Goal: Task Accomplishment & Management: Manage account settings

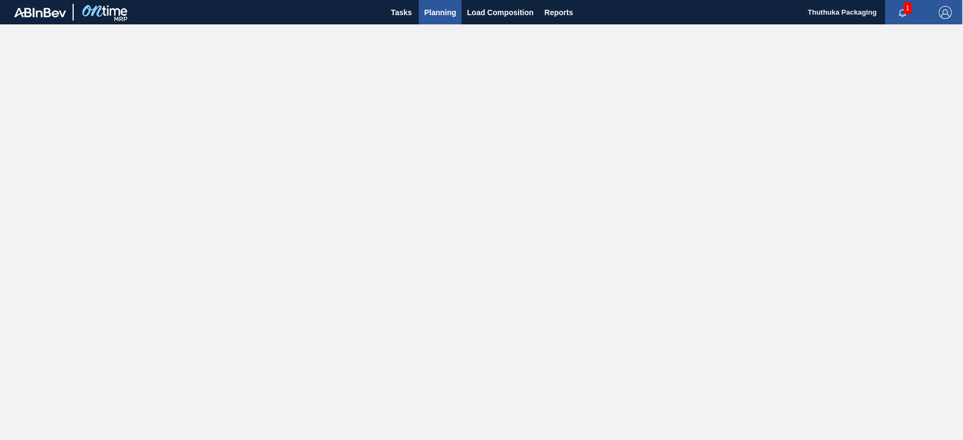
click at [434, 8] on span "Planning" at bounding box center [440, 12] width 32 height 13
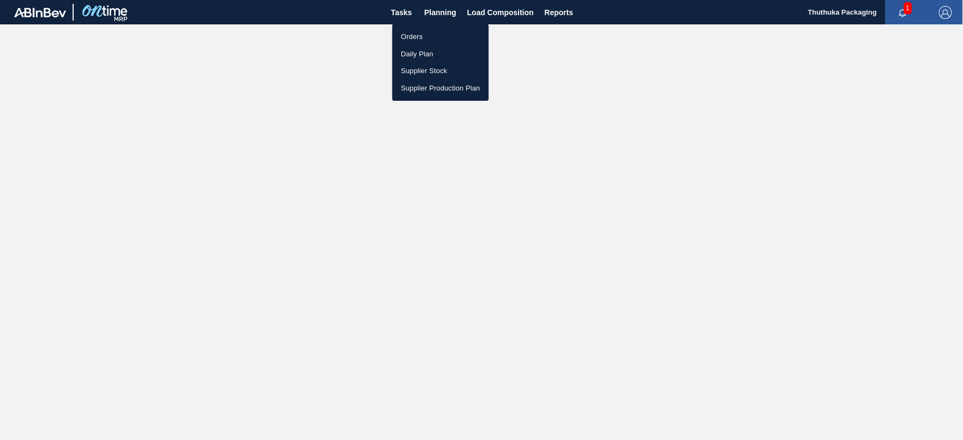
click at [414, 33] on li "Orders" at bounding box center [440, 36] width 96 height 17
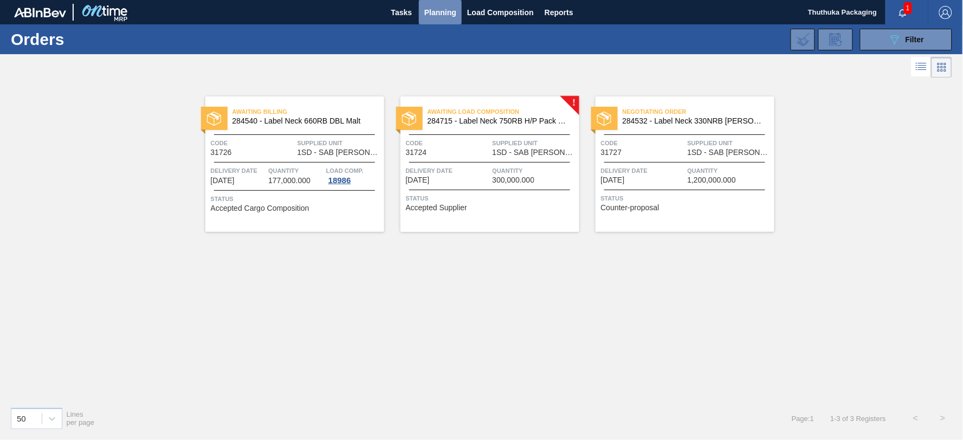
click at [437, 8] on span "Planning" at bounding box center [440, 12] width 32 height 13
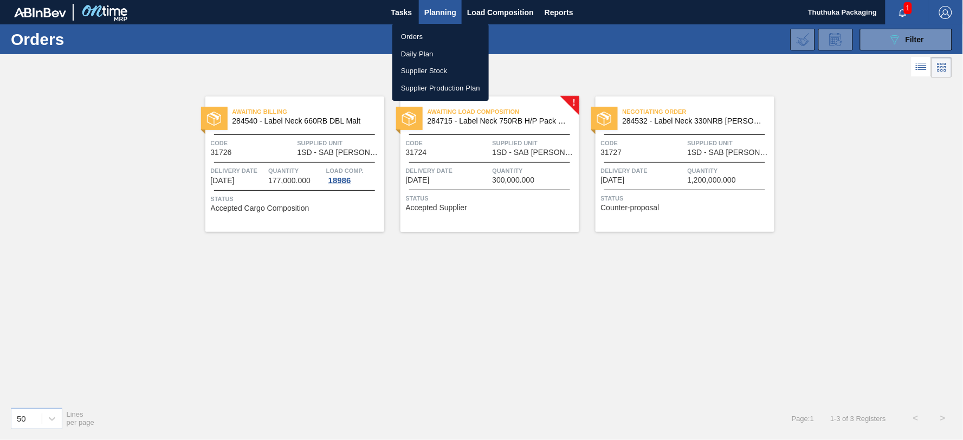
click at [413, 68] on li "Supplier Stock" at bounding box center [440, 70] width 96 height 17
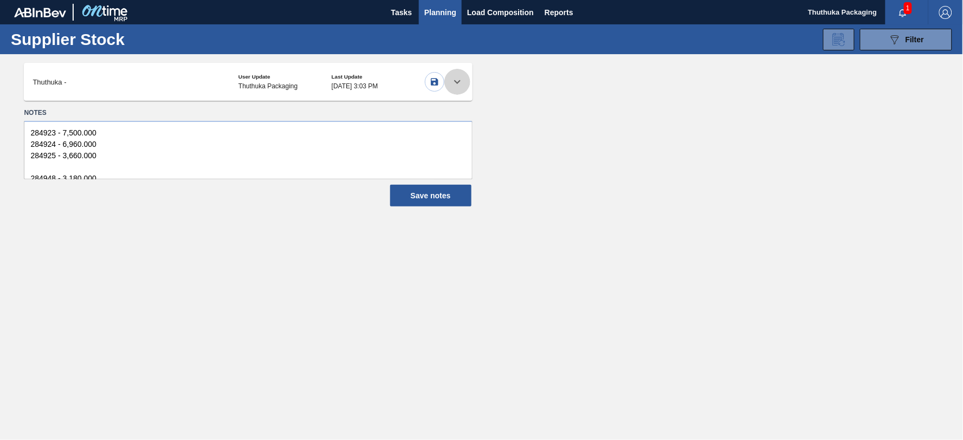
click at [453, 79] on icon at bounding box center [457, 81] width 13 height 13
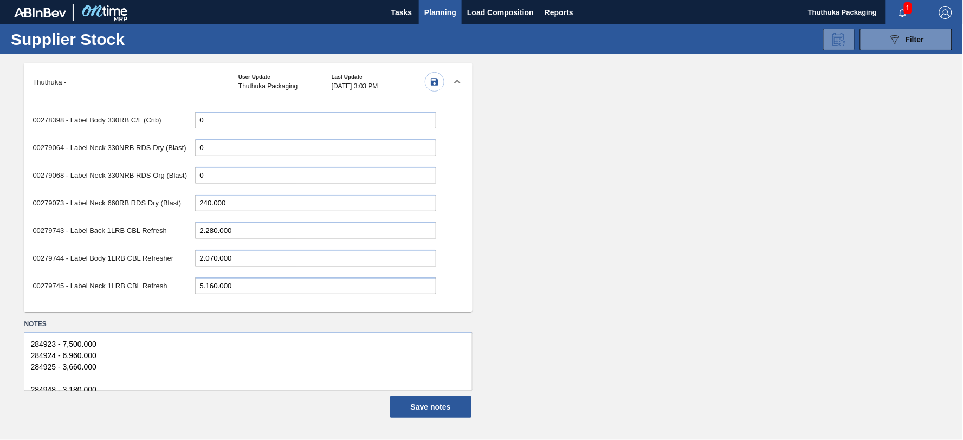
scroll to position [783, 0]
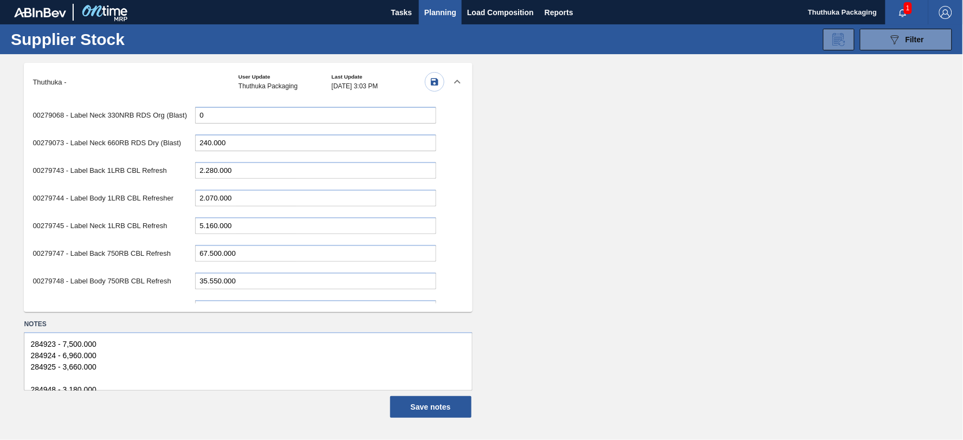
click at [240, 246] on input "67.500.000" at bounding box center [315, 253] width 241 height 17
drag, startPoint x: 220, startPoint y: 242, endPoint x: 147, endPoint y: 237, distance: 72.8
click at [147, 242] on div "00279747 - Label Back 750RB CBL Refresh 67.500.000" at bounding box center [234, 253] width 403 height 22
type input "12.030.000"
drag, startPoint x: 220, startPoint y: 268, endPoint x: 201, endPoint y: 267, distance: 19.6
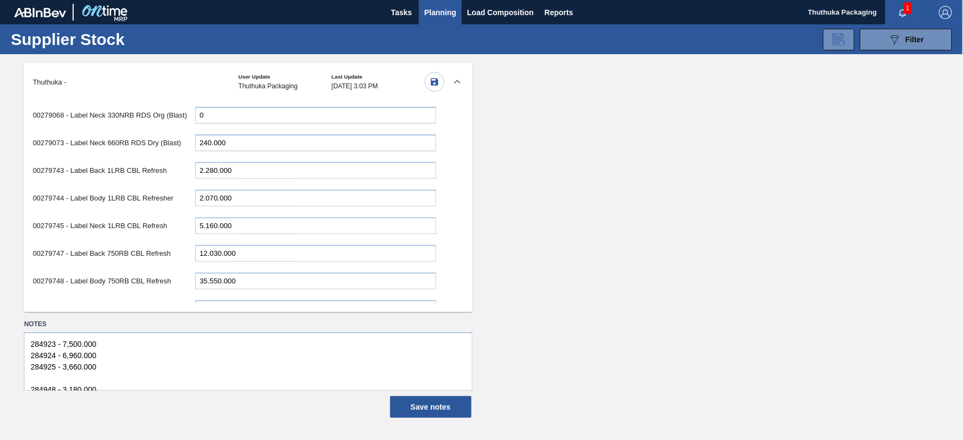
click at [201, 273] on input "35.550.000" at bounding box center [315, 281] width 241 height 17
type input "28.140.000"
drag, startPoint x: 220, startPoint y: 240, endPoint x: 156, endPoint y: 241, distance: 64.5
click at [156, 242] on div "00279747 - Label Back 750RB CBL Refresh 12.030.000" at bounding box center [234, 253] width 403 height 22
type input "67.500.000"
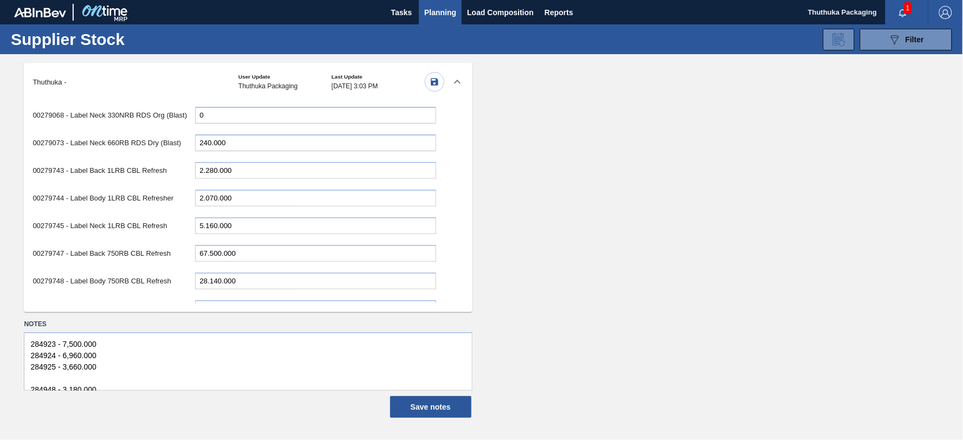
drag, startPoint x: 221, startPoint y: 270, endPoint x: 148, endPoint y: 268, distance: 72.6
click at [148, 270] on div "00279748 - Label Body 750RB CBL Refresh 28.140.000" at bounding box center [234, 281] width 403 height 22
type input "12.030.000"
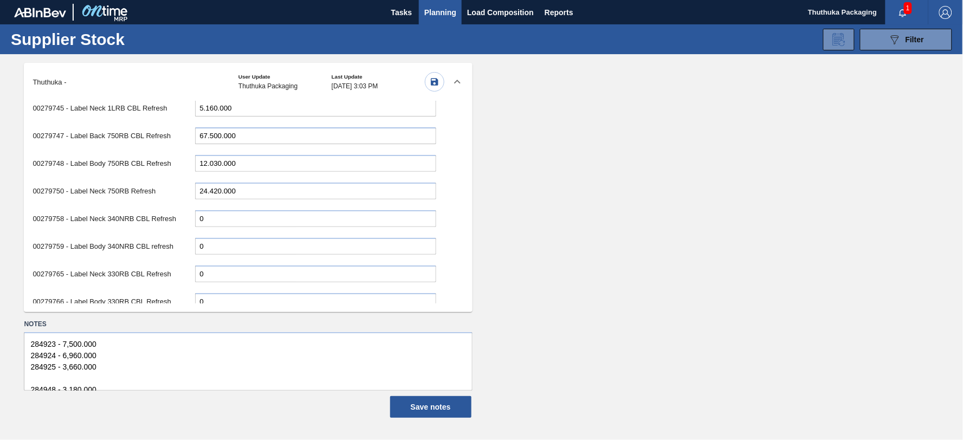
scroll to position [944, 0]
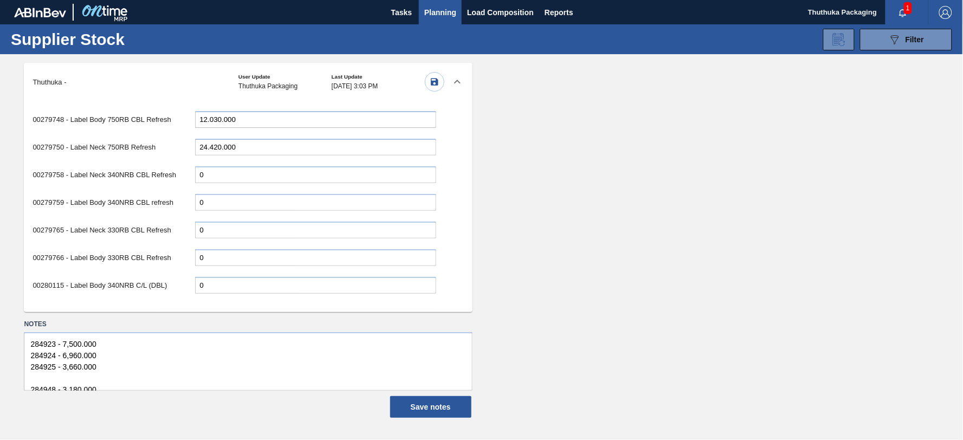
drag, startPoint x: 221, startPoint y: 294, endPoint x: 181, endPoint y: 153, distance: 146.9
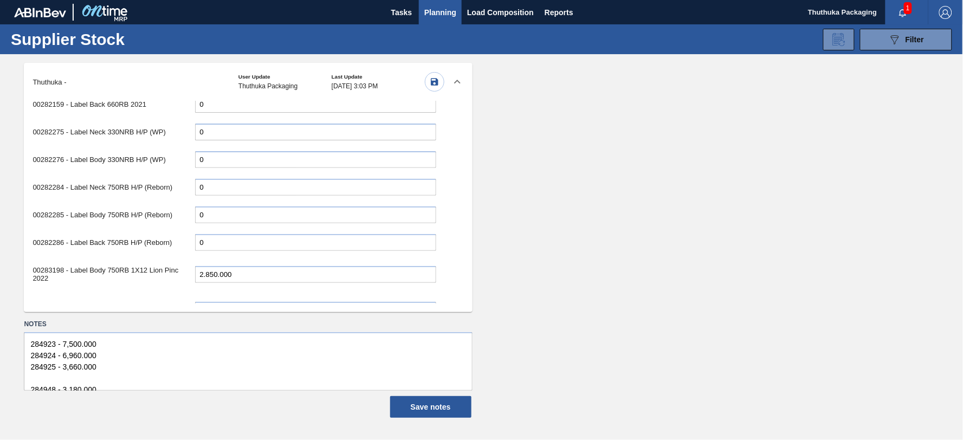
scroll to position [1366, 0]
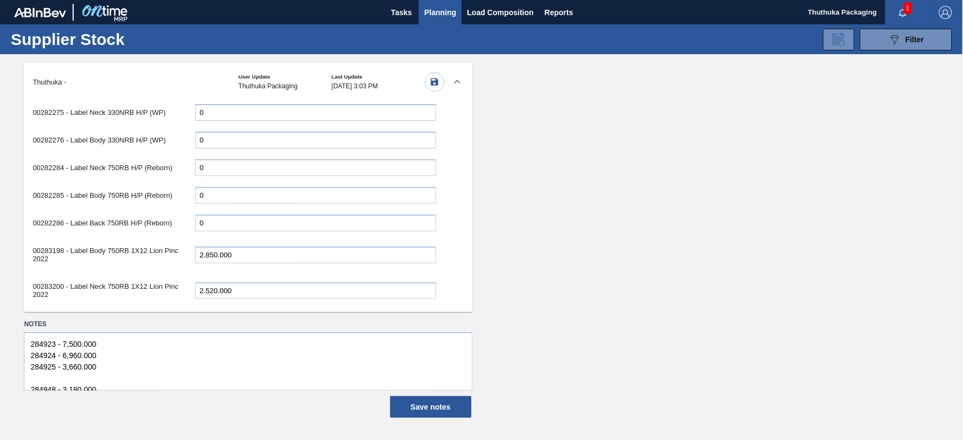
type input "28.140.000"
drag, startPoint x: 217, startPoint y: 234, endPoint x: 144, endPoint y: 231, distance: 73.2
click at [144, 240] on div "00283198 - Label Body 750RB 1X12 Lion Pinc 2022 2.850.000" at bounding box center [234, 255] width 403 height 30
type input "1.650.000"
drag, startPoint x: 217, startPoint y: 271, endPoint x: 165, endPoint y: 267, distance: 52.7
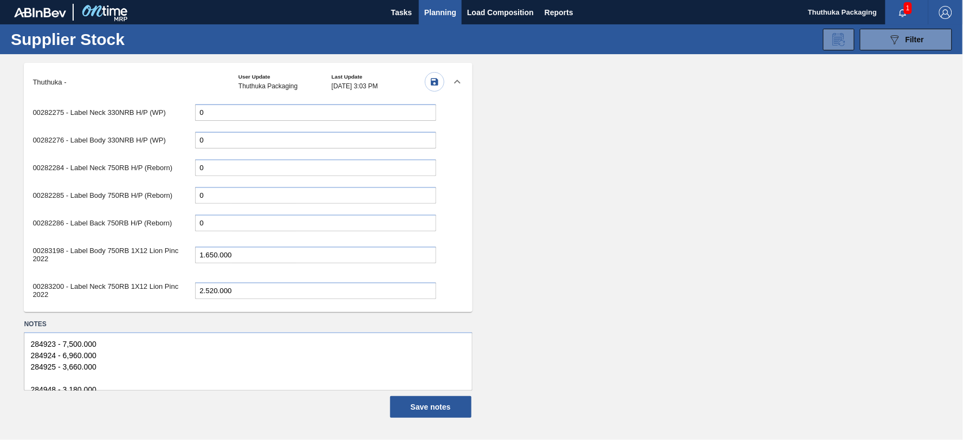
click at [165, 275] on div "00283200 - Label Neck 750RB 1X12 Lion Pinc 2022 2.520.000" at bounding box center [234, 290] width 403 height 30
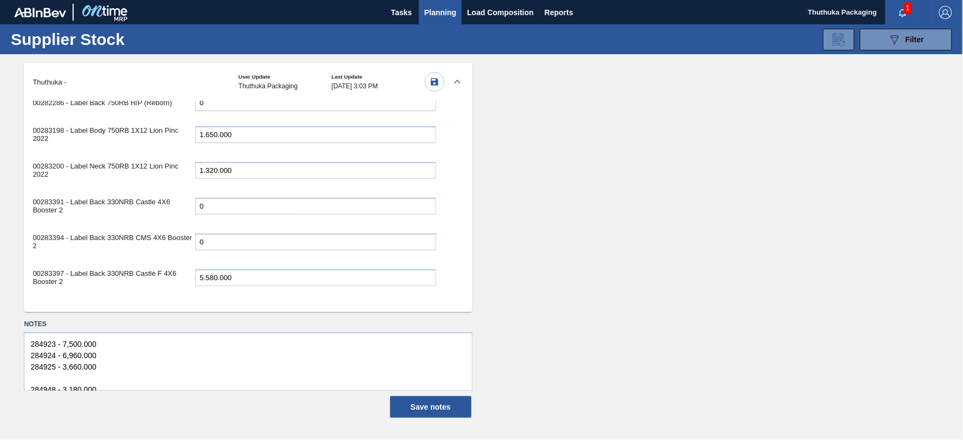
scroll to position [1546, 0]
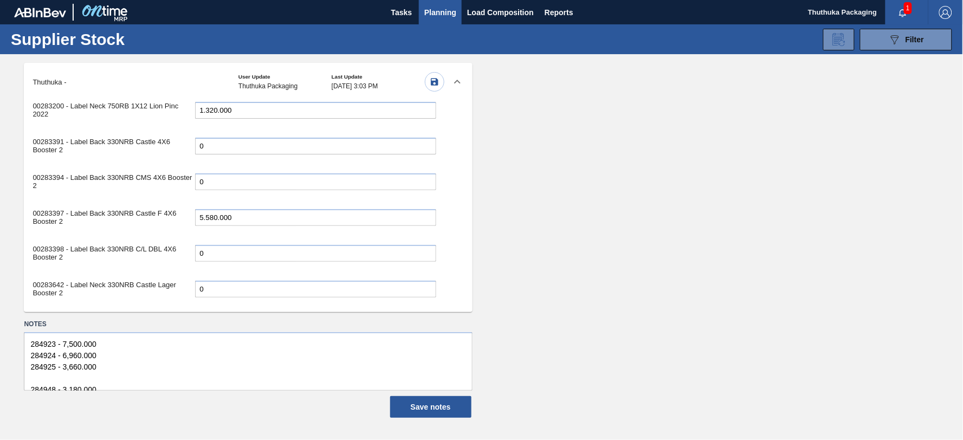
type input "1.320.000"
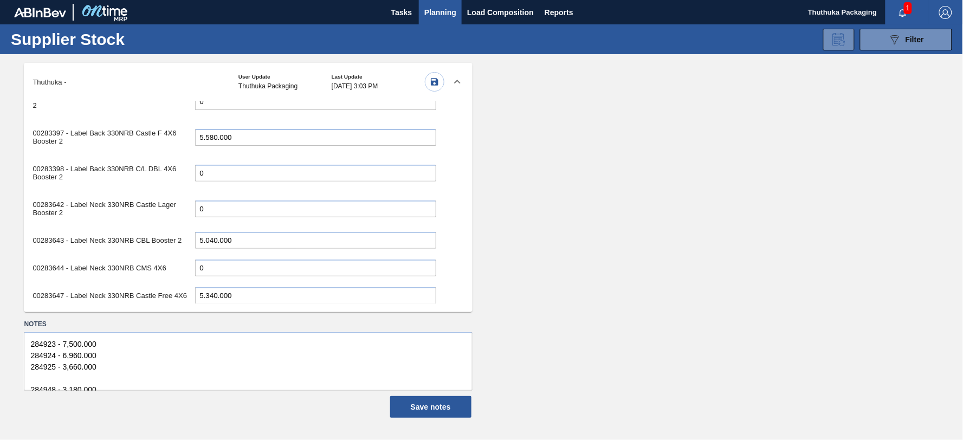
scroll to position [1683, 0]
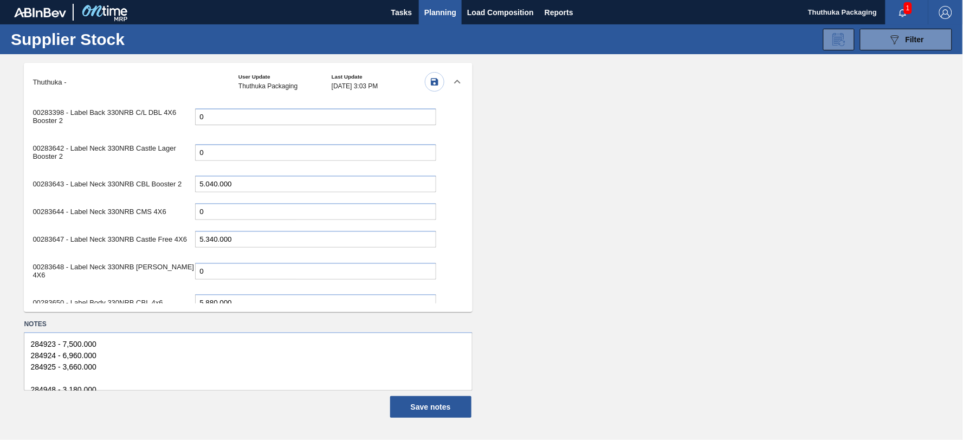
drag, startPoint x: 217, startPoint y: 300, endPoint x: 168, endPoint y: 214, distance: 99.8
type input "3.240.000"
drag, startPoint x: 217, startPoint y: 271, endPoint x: 180, endPoint y: 267, distance: 36.5
click at [180, 292] on div "00283650 - Label Body 330NRB CBL 4x6 5.880.000" at bounding box center [234, 303] width 403 height 22
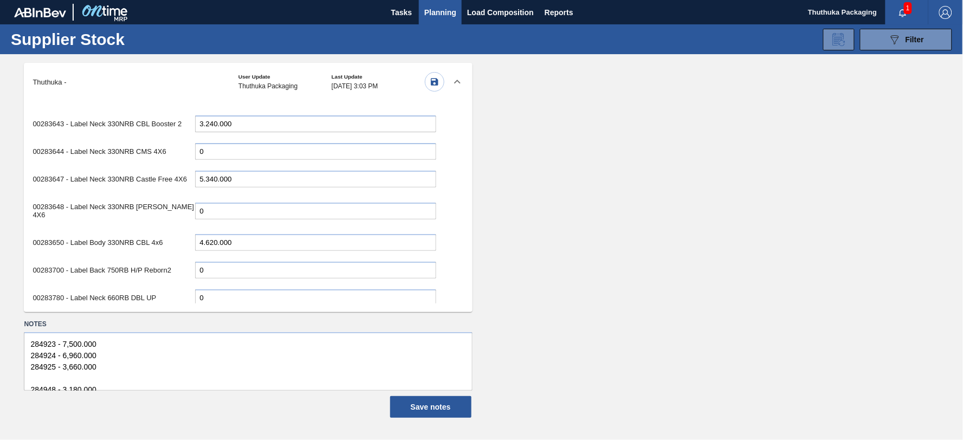
scroll to position [1803, 0]
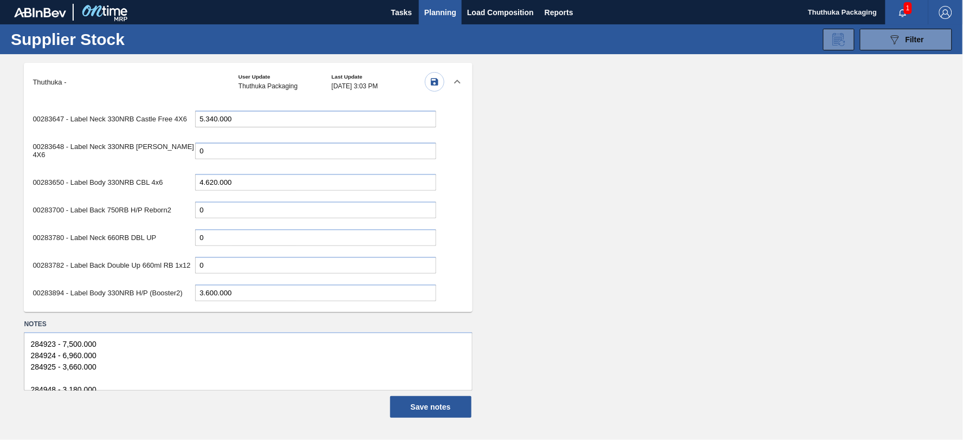
type input "4.620.000"
drag, startPoint x: 217, startPoint y: 258, endPoint x: 170, endPoint y: 255, distance: 47.2
click at [170, 282] on div "00283894 - Label Body 330NRB H/P (Booster2) 3.600.000" at bounding box center [234, 293] width 403 height 22
type input "3.120.000"
drag, startPoint x: 218, startPoint y: 286, endPoint x: 164, endPoint y: 283, distance: 54.3
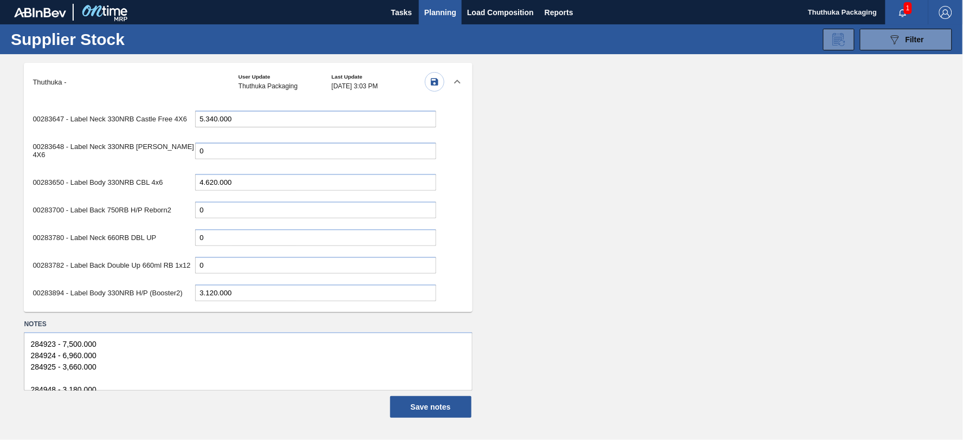
click at [164, 309] on div "00283895 - Label Back 330NRB H/P (Booster2) 3.600.000" at bounding box center [234, 320] width 403 height 22
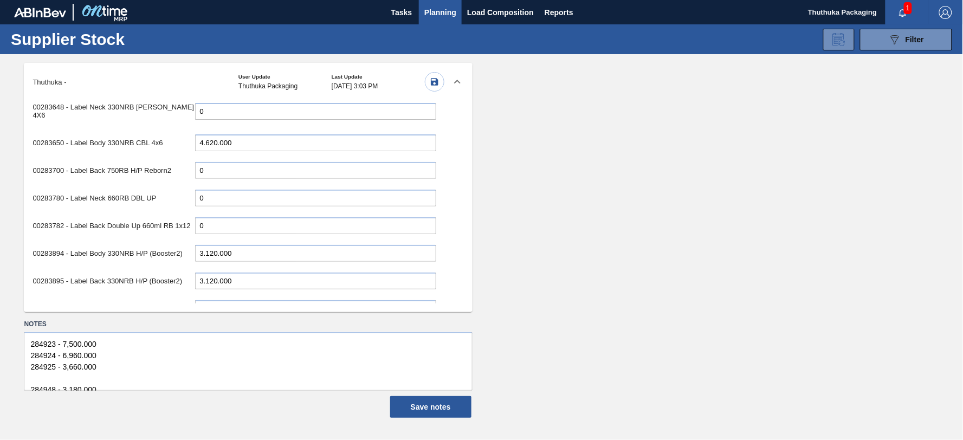
scroll to position [1863, 0]
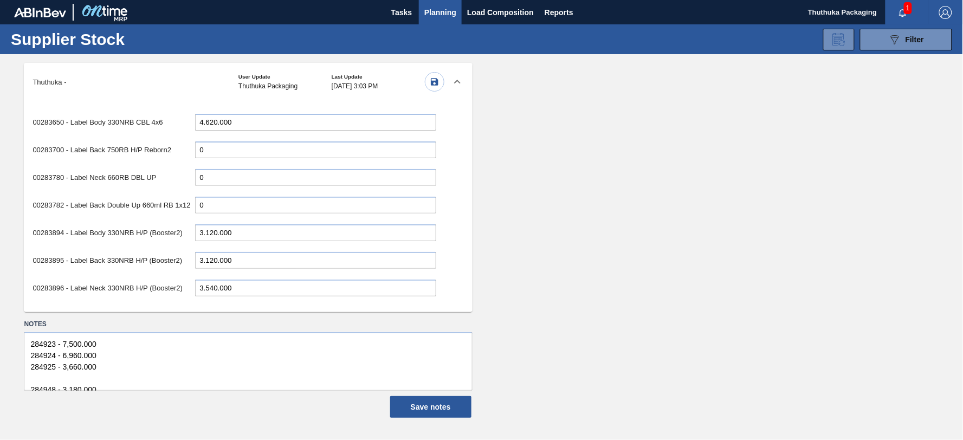
type input "3.120.000"
drag, startPoint x: 215, startPoint y: 254, endPoint x: 160, endPoint y: 252, distance: 54.8
click at [160, 277] on div "00283896 - Label Neck 330NRB H/P (Booster2) 3.540.000" at bounding box center [234, 288] width 403 height 22
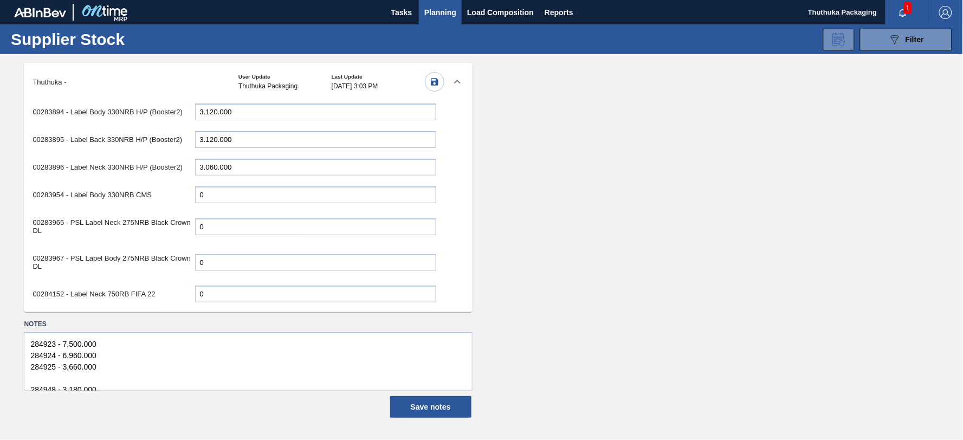
scroll to position [2044, 0]
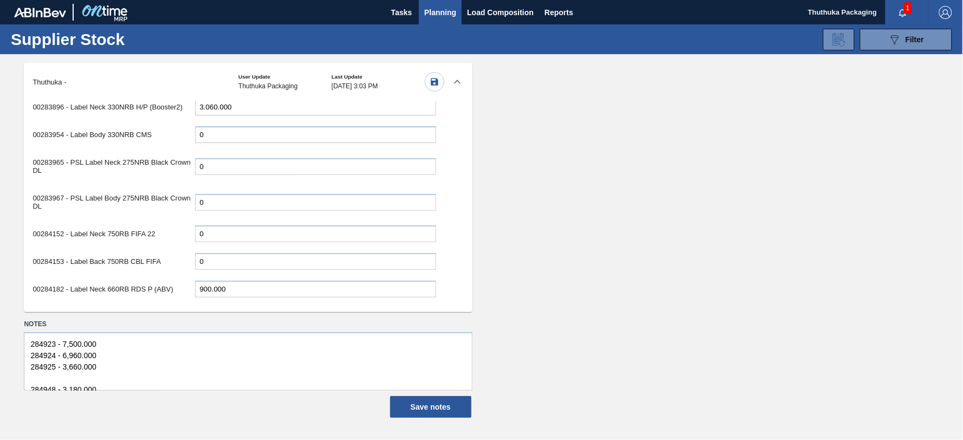
type input "3.060.000"
drag, startPoint x: 230, startPoint y: 253, endPoint x: 133, endPoint y: 251, distance: 96.5
click at [138, 278] on div "00284182 - Label Neck 660RB RDS P (ABV) 900.000" at bounding box center [234, 289] width 403 height 22
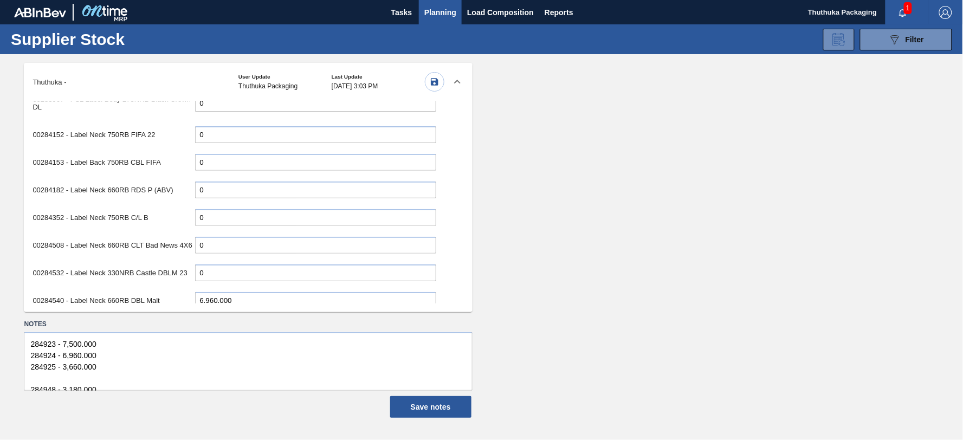
scroll to position [2165, 0]
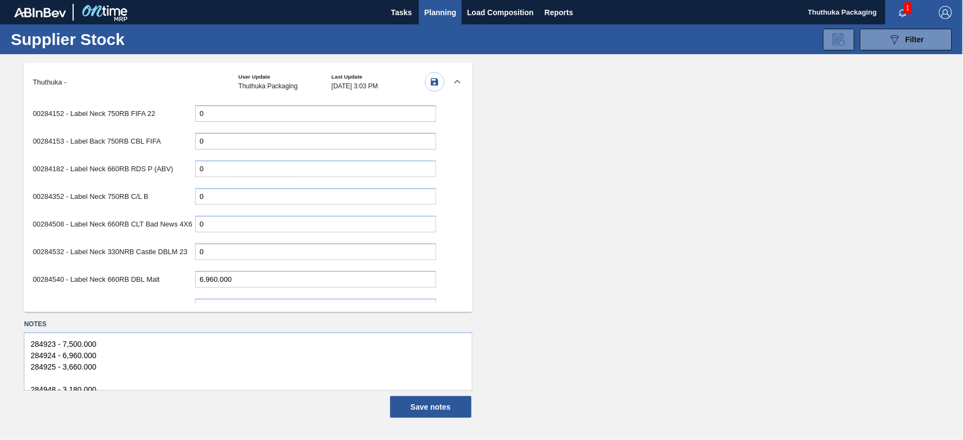
type input "0"
drag, startPoint x: 215, startPoint y: 245, endPoint x: 154, endPoint y: 236, distance: 61.9
click at [154, 268] on div "00284540 - Label Neck 660RB DBL Malt 6.960.000" at bounding box center [234, 279] width 403 height 22
type input "6.090.000"
drag, startPoint x: 217, startPoint y: 269, endPoint x: 154, endPoint y: 266, distance: 63.5
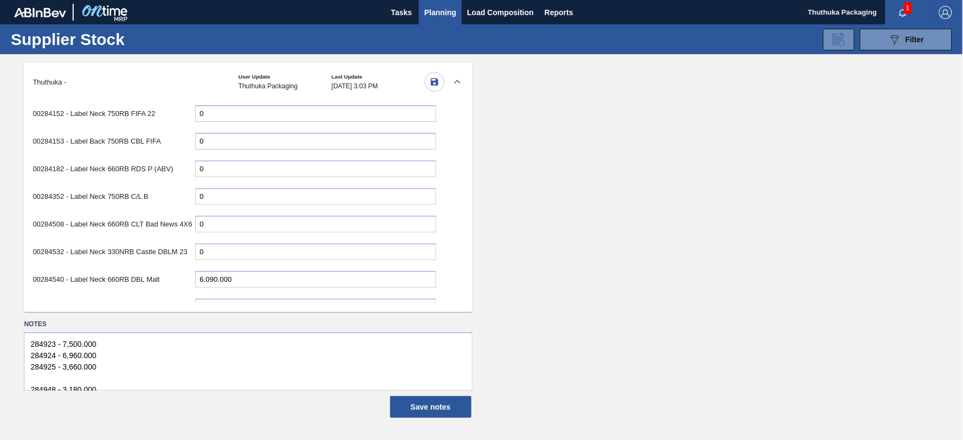
click at [154, 296] on div "00284608 - Label Neck 330NRB CMS 4X6 PU 4.740.000" at bounding box center [234, 307] width 403 height 22
type input "3.360.000"
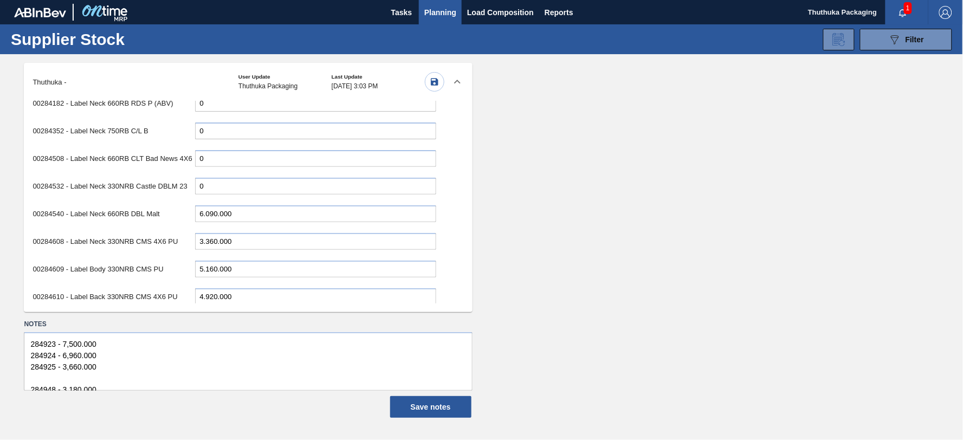
scroll to position [2273, 0]
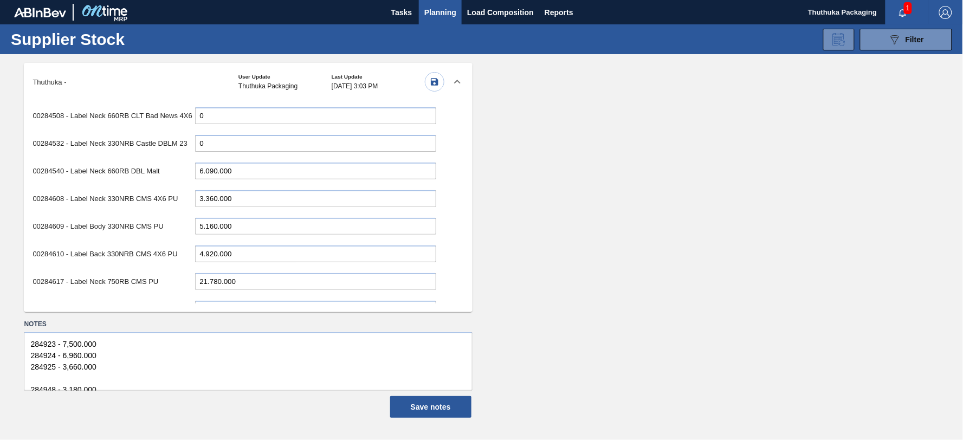
drag, startPoint x: 217, startPoint y: 297, endPoint x: 177, endPoint y: 247, distance: 64.1
type input "3.720.000"
drag, startPoint x: 218, startPoint y: 211, endPoint x: 172, endPoint y: 211, distance: 46.1
click at [172, 243] on div "00284610 - Label Back 330NRB CMS 4X6 PU 4.920.000" at bounding box center [234, 254] width 403 height 22
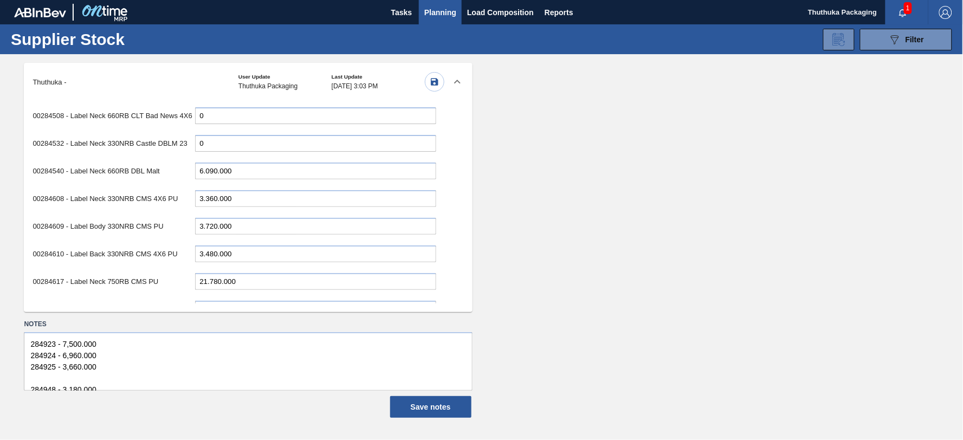
type input "3.480.000"
drag, startPoint x: 221, startPoint y: 243, endPoint x: 144, endPoint y: 244, distance: 77.0
click at [147, 270] on div "00284617 - Label Neck 750RB CMS PU 21.780.000" at bounding box center [234, 281] width 403 height 22
type input "13.620.000"
drag, startPoint x: 222, startPoint y: 271, endPoint x: 169, endPoint y: 268, distance: 53.2
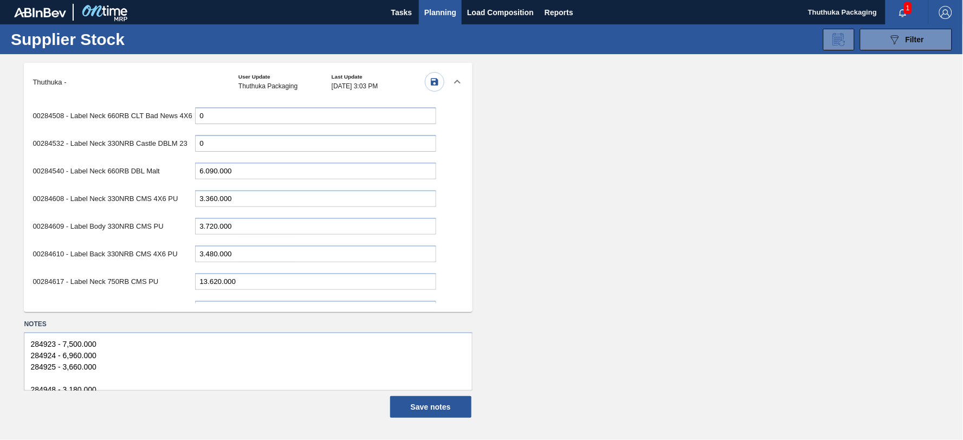
click at [169, 298] on div "00284618 - Label Body 750RB CMS PU 19.440.000" at bounding box center [234, 309] width 403 height 22
type input "11.520.000"
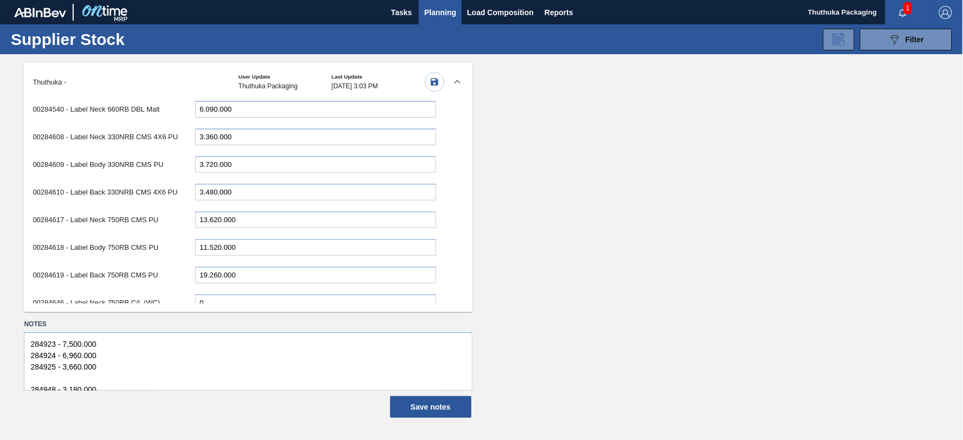
scroll to position [2348, 0]
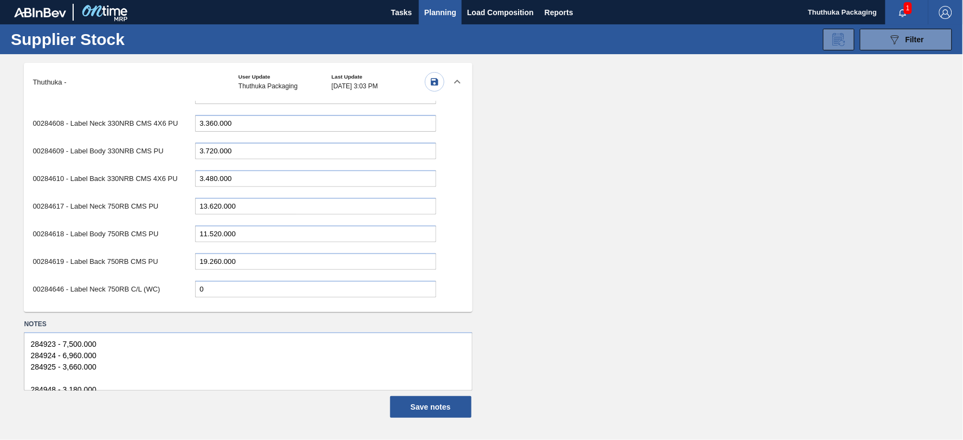
drag, startPoint x: 221, startPoint y: 298, endPoint x: 172, endPoint y: 280, distance: 51.6
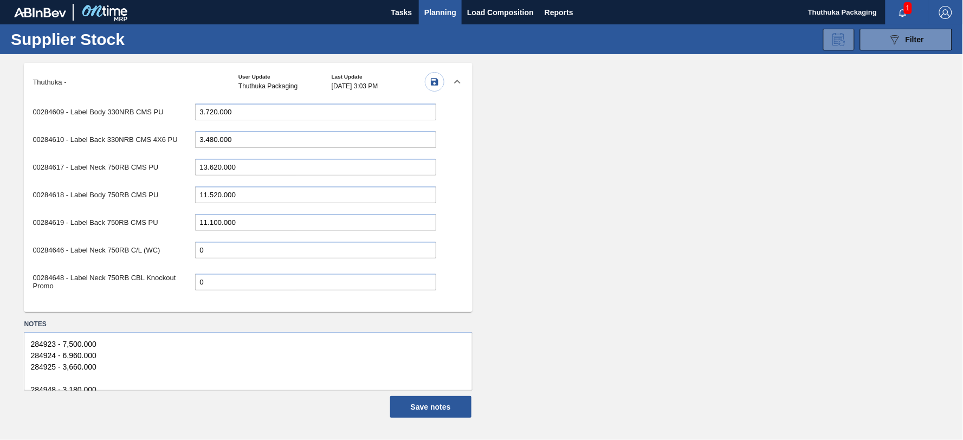
scroll to position [2409, 0]
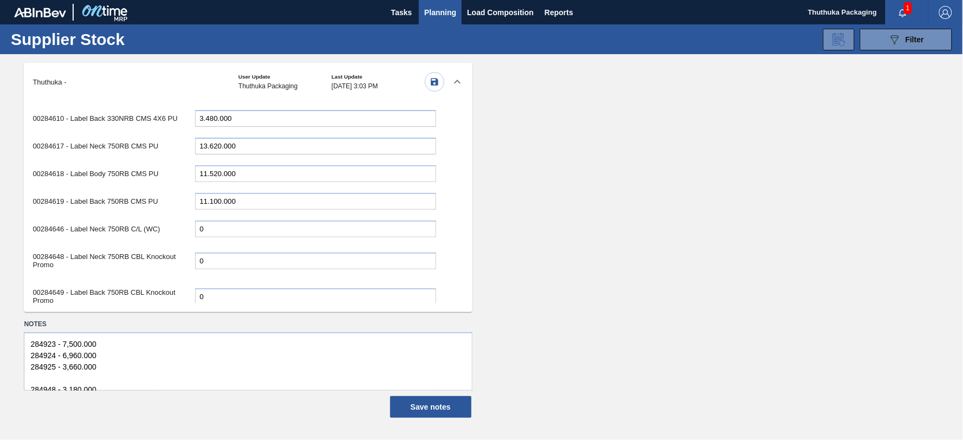
type input "11.100.000"
drag, startPoint x: 216, startPoint y: 288, endPoint x: 188, endPoint y: 288, distance: 27.6
click at [188, 317] on div "00284665 - Label Neck 660RB Flanker 9.480.000" at bounding box center [234, 328] width 403 height 22
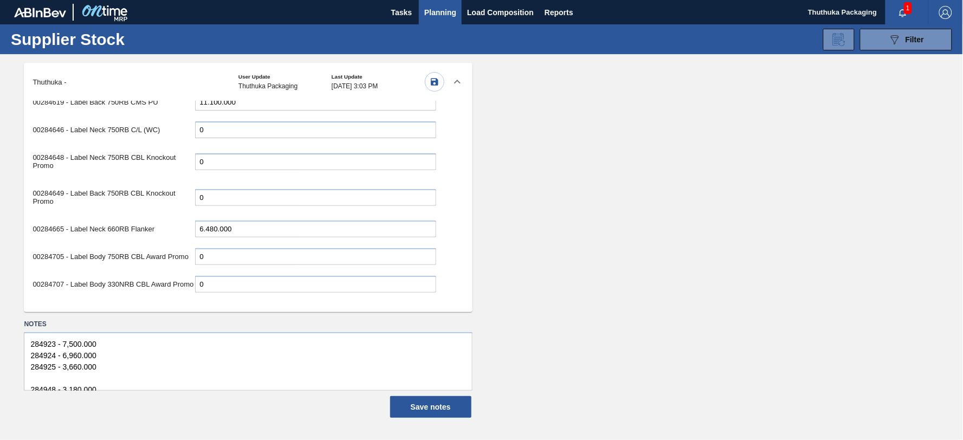
scroll to position [2529, 0]
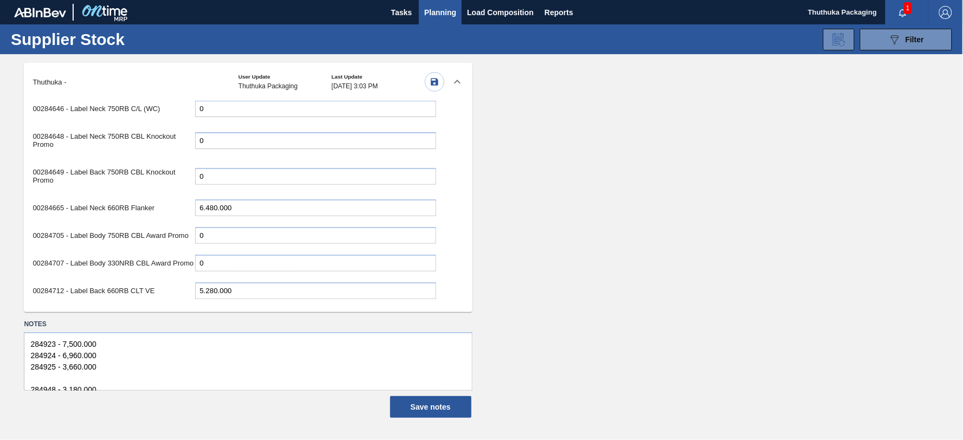
type input "6.480.000"
drag, startPoint x: 238, startPoint y: 247, endPoint x: 139, endPoint y: 241, distance: 99.4
click at [139, 280] on div "00284712 - Label Back 660RB CLT VE 5.280.000" at bounding box center [234, 291] width 403 height 22
type input "0"
click at [280, 310] on input "10.020.000" at bounding box center [315, 318] width 241 height 17
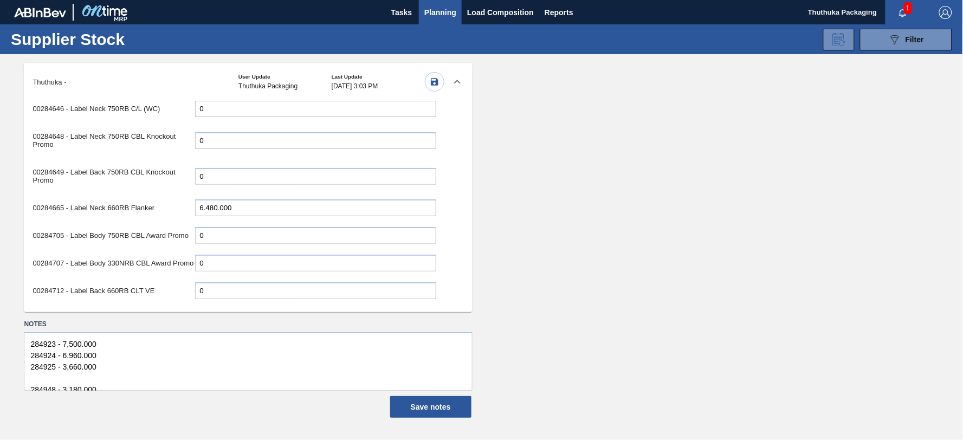
drag, startPoint x: 221, startPoint y: 276, endPoint x: 158, endPoint y: 273, distance: 62.4
click at [158, 307] on div "00284715 - Label Neck 750RB H/P Pack Upgrade 10.020.000" at bounding box center [234, 318] width 403 height 22
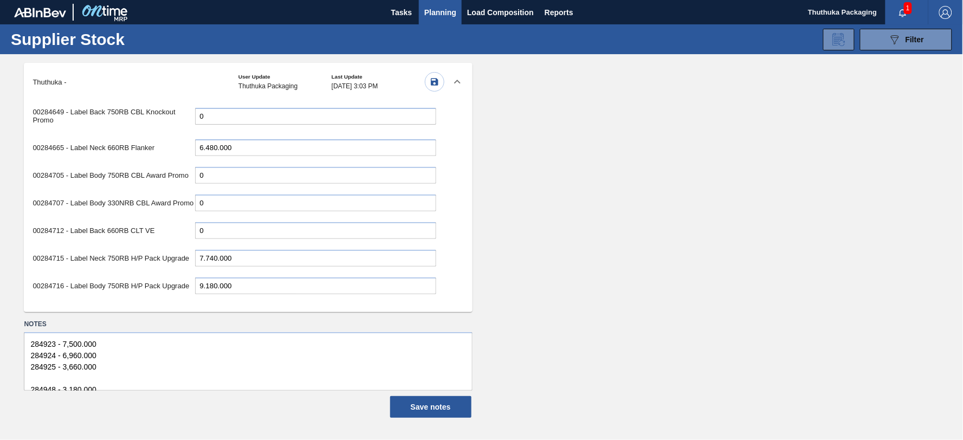
type input "7.740.000"
drag, startPoint x: 218, startPoint y: 245, endPoint x: 160, endPoint y: 242, distance: 58.1
click at [160, 275] on div "00284716 - Label Body 750RB H/P Pack Upgrade 9.180.000" at bounding box center [234, 286] width 403 height 22
type input "6.900.000"
drag, startPoint x: 221, startPoint y: 271, endPoint x: 135, endPoint y: 262, distance: 85.5
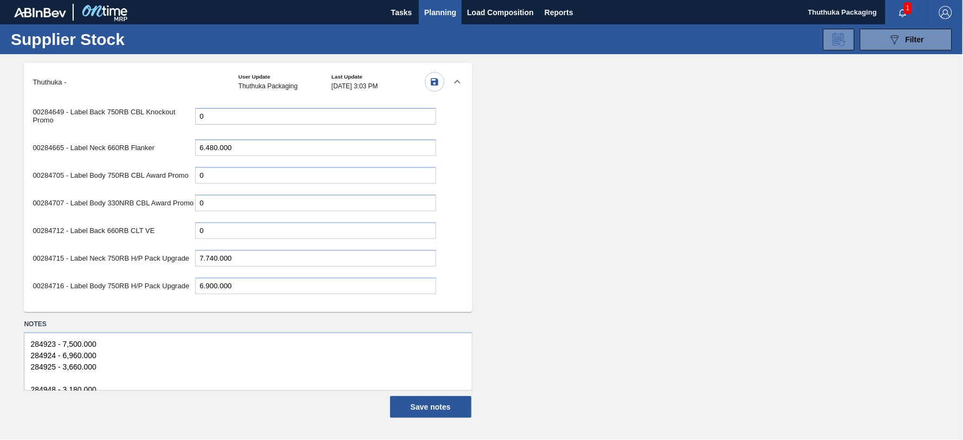
click at [135, 302] on div "00284917 - Label Neck 750RB C/L ([GEOGRAPHIC_DATA]) 33.300.000" at bounding box center [234, 317] width 403 height 30
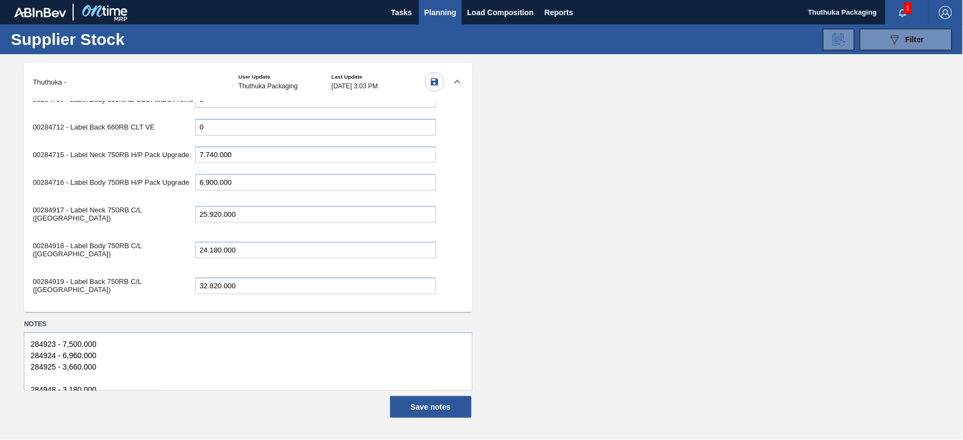
scroll to position [2710, 0]
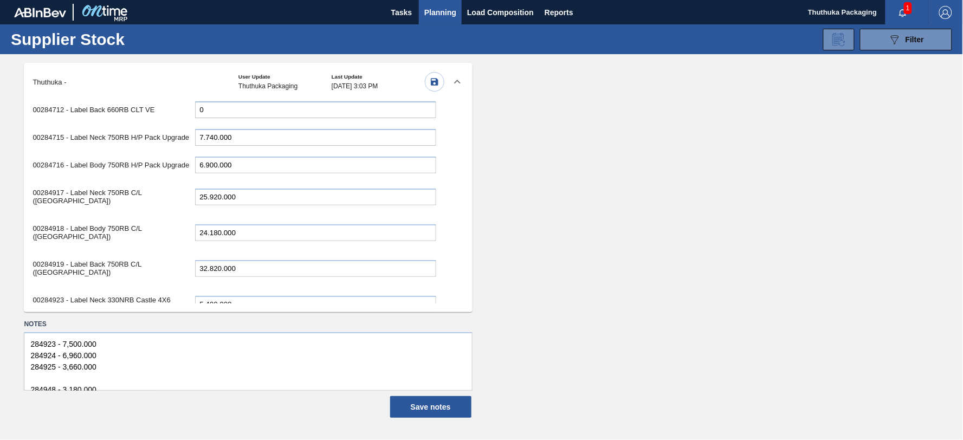
type input "25.920.000"
drag, startPoint x: 221, startPoint y: 178, endPoint x: 179, endPoint y: 180, distance: 41.3
click at [179, 217] on div "00284918 - Label Body 750RB C/L ([GEOGRAPHIC_DATA]) 24.180.000" at bounding box center [234, 232] width 403 height 30
type input "19.770.000"
drag, startPoint x: 221, startPoint y: 203, endPoint x: 154, endPoint y: 199, distance: 66.2
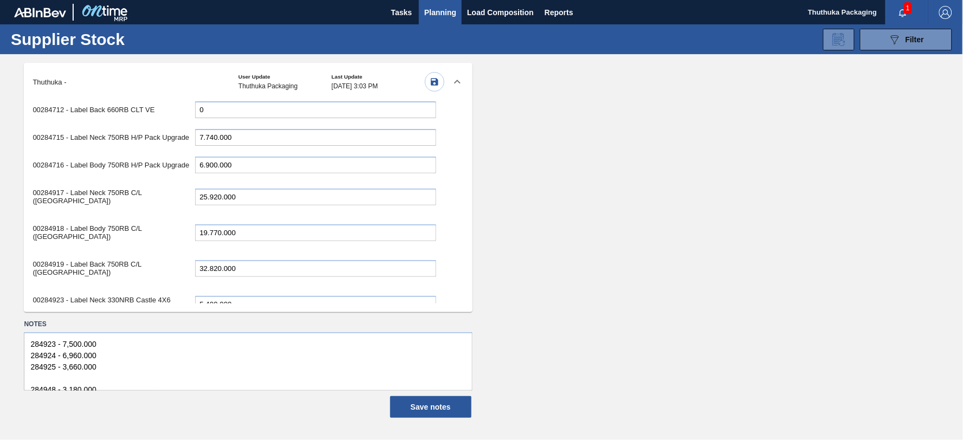
click at [154, 253] on div "00284919 - Label Back 750RB C/L ([GEOGRAPHIC_DATA]) 32.820.000" at bounding box center [234, 268] width 403 height 30
type input "25.440.000"
click at [215, 296] on input "5.400.000" at bounding box center [315, 304] width 241 height 17
drag, startPoint x: 215, startPoint y: 235, endPoint x: 159, endPoint y: 229, distance: 56.7
click at [159, 289] on div "00284923 - Label Neck 330NRB Castle 4X6 ([GEOGRAPHIC_DATA]) 5.400.000" at bounding box center [234, 304] width 403 height 30
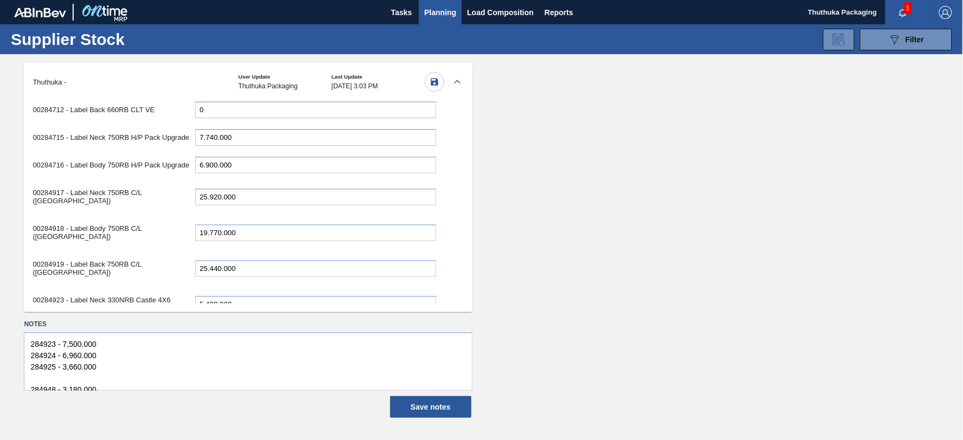
click at [236, 332] on input "4.860.000" at bounding box center [315, 340] width 241 height 17
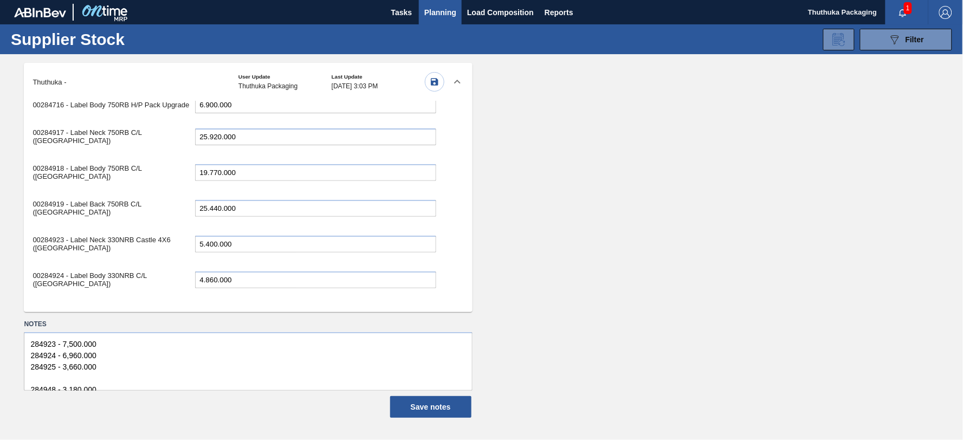
scroll to position [2830, 0]
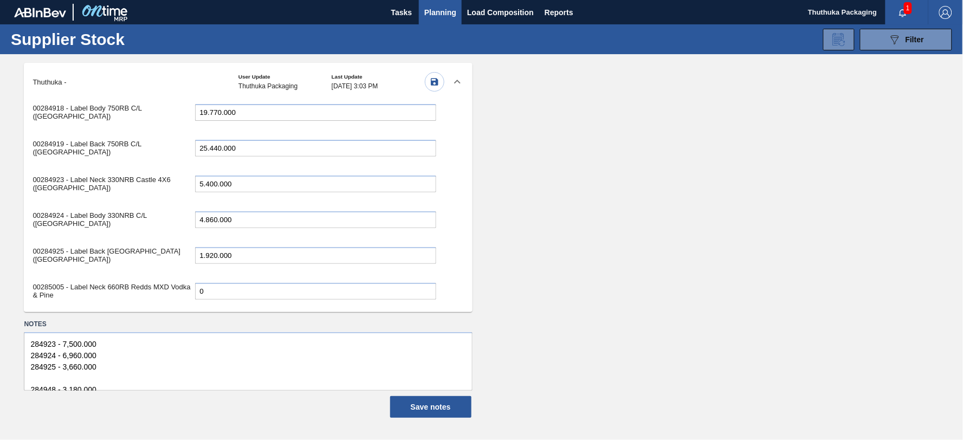
drag, startPoint x: 229, startPoint y: 238, endPoint x: 109, endPoint y: 236, distance: 119.8
click at [109, 312] on div "00285008 - Label Neck 660RB Redds MXD Vodka&Guarana 360.000" at bounding box center [234, 327] width 403 height 30
drag, startPoint x: 205, startPoint y: 204, endPoint x: 185, endPoint y: 202, distance: 20.1
click at [185, 276] on div "00285005 - Label Neck 660RB Redds MXD Vodka & Pine 0" at bounding box center [234, 291] width 403 height 30
type input "5.160.000"
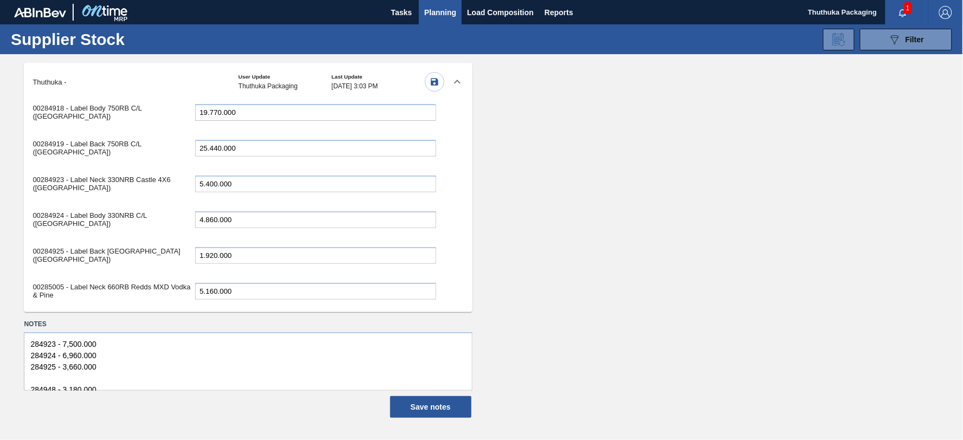
drag, startPoint x: 227, startPoint y: 239, endPoint x: 167, endPoint y: 237, distance: 59.6
click at [167, 312] on div "00285008 - Label Neck 660RB Redds MXD Vodka&Guarana 360.000" at bounding box center [234, 327] width 403 height 30
type input "1.740.000"
click at [250, 354] on input "2.970.000" at bounding box center [315, 362] width 241 height 17
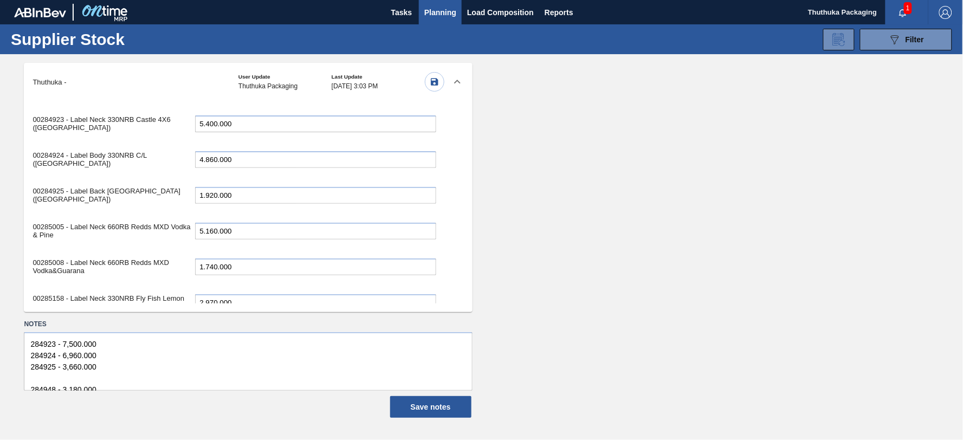
scroll to position [2950, 0]
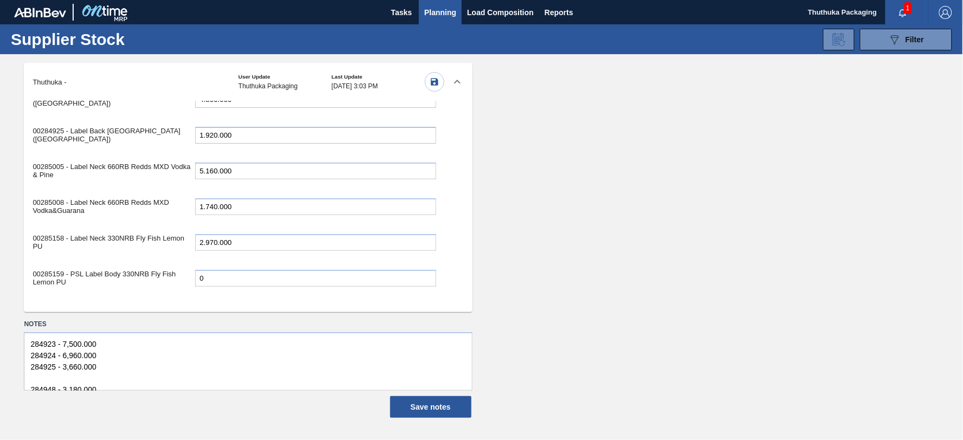
drag, startPoint x: 232, startPoint y: 224, endPoint x: 148, endPoint y: 223, distance: 83.5
click at [148, 299] on div "00285190 - Label Neck 660RB Flying Fish Lemon PU 2.460.000" at bounding box center [234, 314] width 403 height 30
type input "14.520.000"
click at [238, 337] on input "16.950.000" at bounding box center [315, 345] width 241 height 17
drag, startPoint x: 221, startPoint y: 255, endPoint x: 147, endPoint y: 251, distance: 73.3
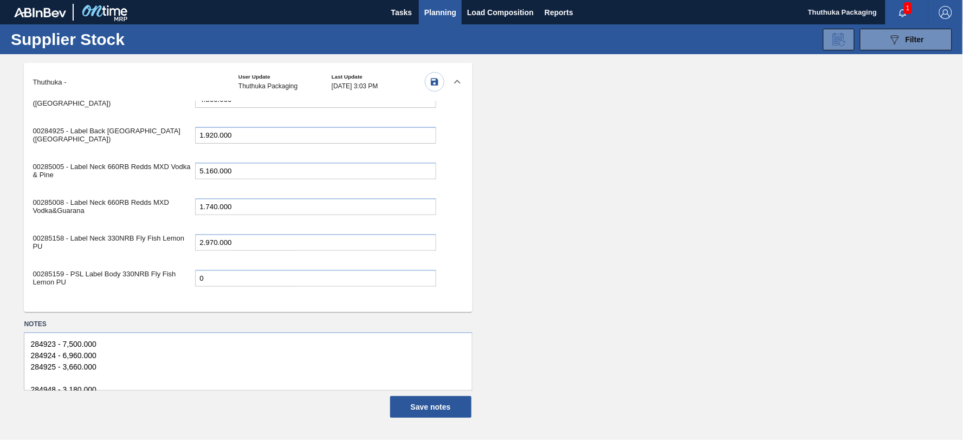
click at [147, 334] on div "00285203 - Label Neck 660RB CLT PU [PHONE_NUMBER]" at bounding box center [234, 345] width 403 height 22
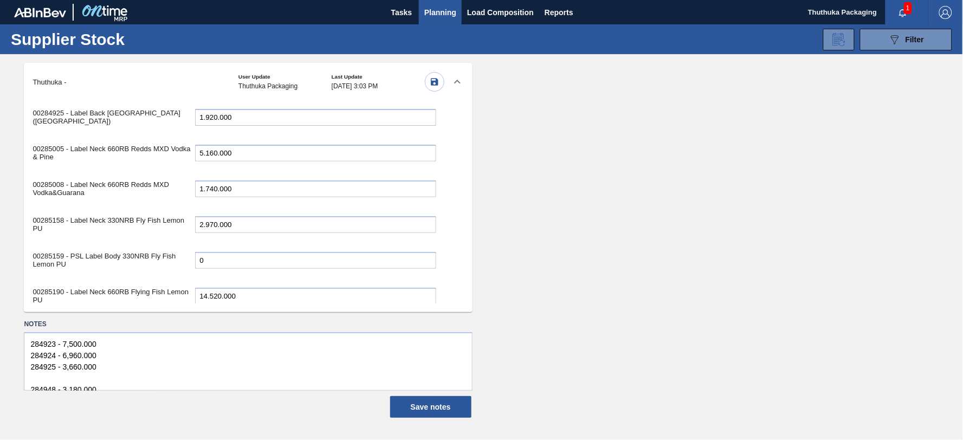
type input "11.040.000"
drag, startPoint x: 222, startPoint y: 266, endPoint x: 172, endPoint y: 262, distance: 50.5
click at [172, 344] on div "00285244 - Label Back 750RB CBL (KO 2025) 35.700.000" at bounding box center [234, 355] width 403 height 22
type input "18.660.000"
drag, startPoint x: 207, startPoint y: 290, endPoint x: 161, endPoint y: 290, distance: 46.1
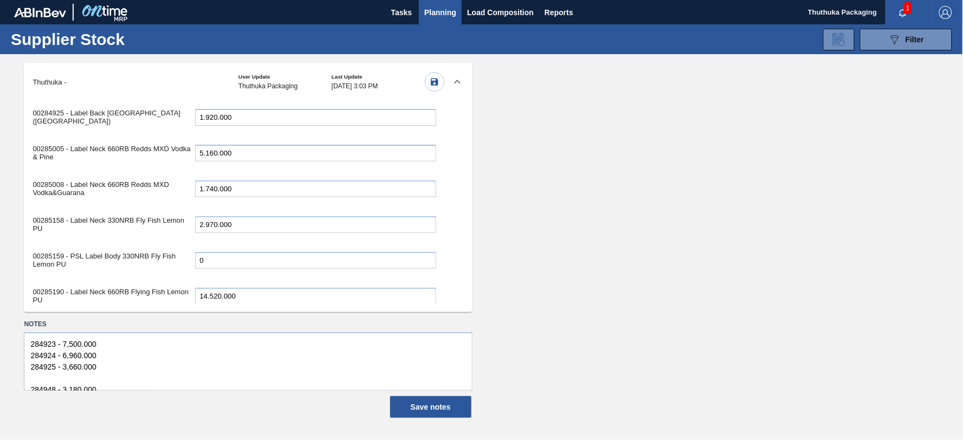
click at [161, 372] on div "00285283 - Label Back 660RB CLT PU 0" at bounding box center [234, 383] width 403 height 22
type input "27.060.000"
click at [240, 310] on div "00162751 - Label Body 750RB CMS (R146) 0 00162755 - Label Neck 340NRB CMS (R146…" at bounding box center [248, 206] width 448 height 211
drag, startPoint x: 30, startPoint y: 342, endPoint x: 144, endPoint y: 431, distance: 144.4
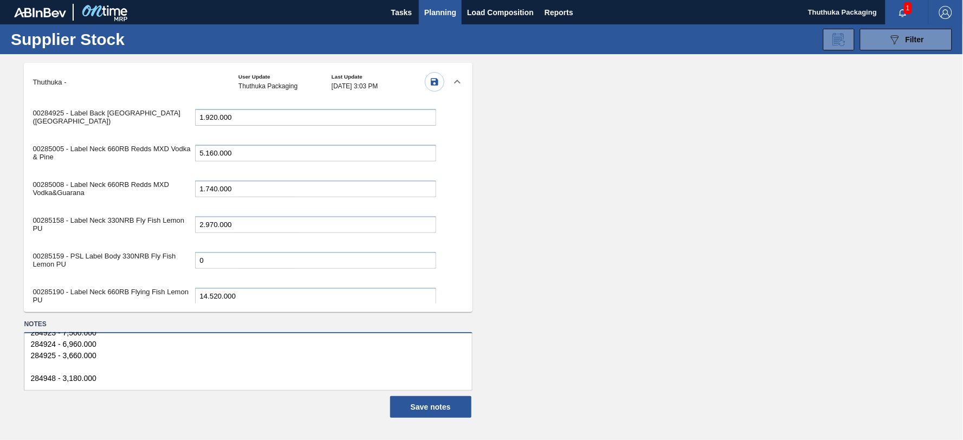
click at [144, 431] on main "Tasks Planning Load Composition Reports Thuthuka Packaging 1 Mark all as read S…" at bounding box center [481, 220] width 963 height 440
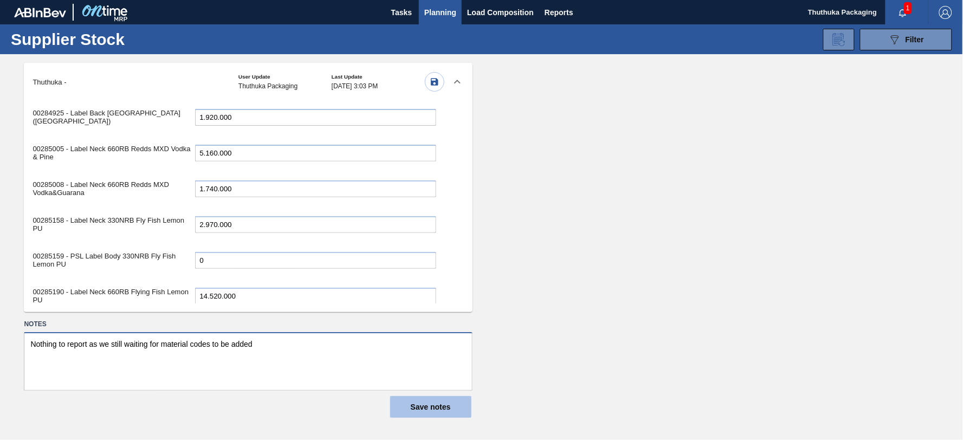
type textarea "Nothing to report as we still waiting for material codes to be added"
click at [408, 410] on button "Save notes" at bounding box center [430, 407] width 81 height 22
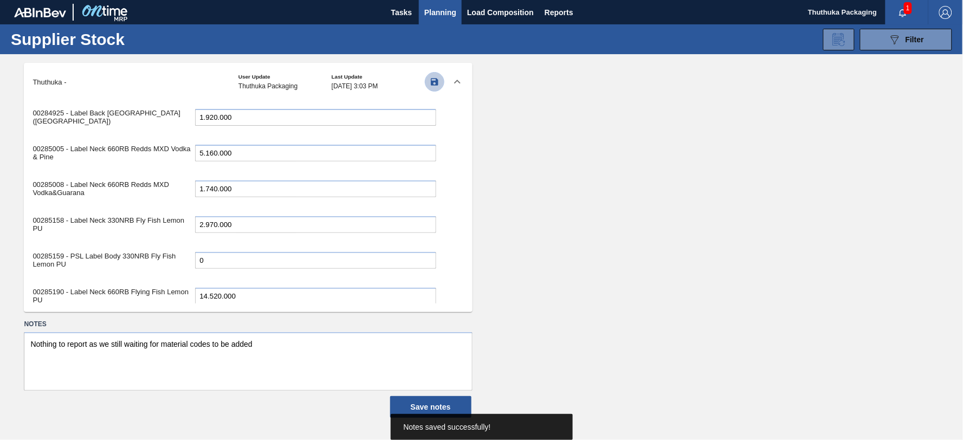
click at [431, 80] on icon "button" at bounding box center [435, 82] width 10 height 10
